Goal: Navigation & Orientation: Go to known website

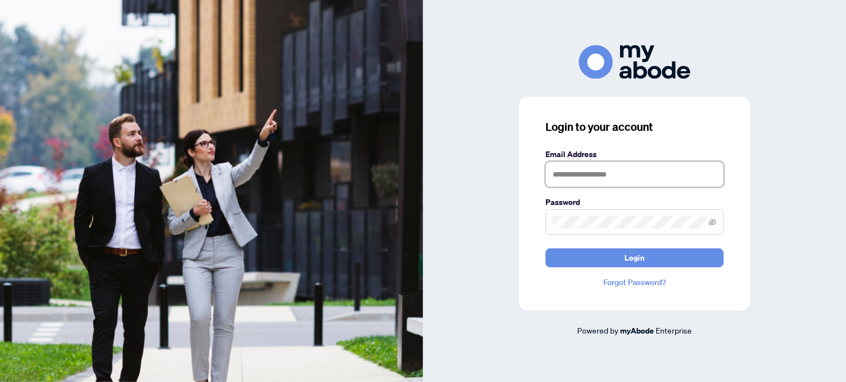
type input "**********"
click at [572, 178] on input "**********" at bounding box center [634, 174] width 178 height 26
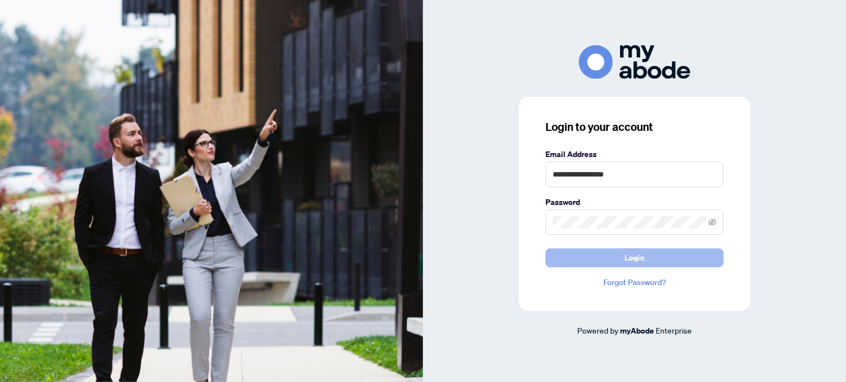
click at [588, 263] on button "Login" at bounding box center [634, 257] width 178 height 19
